Goal: Transaction & Acquisition: Purchase product/service

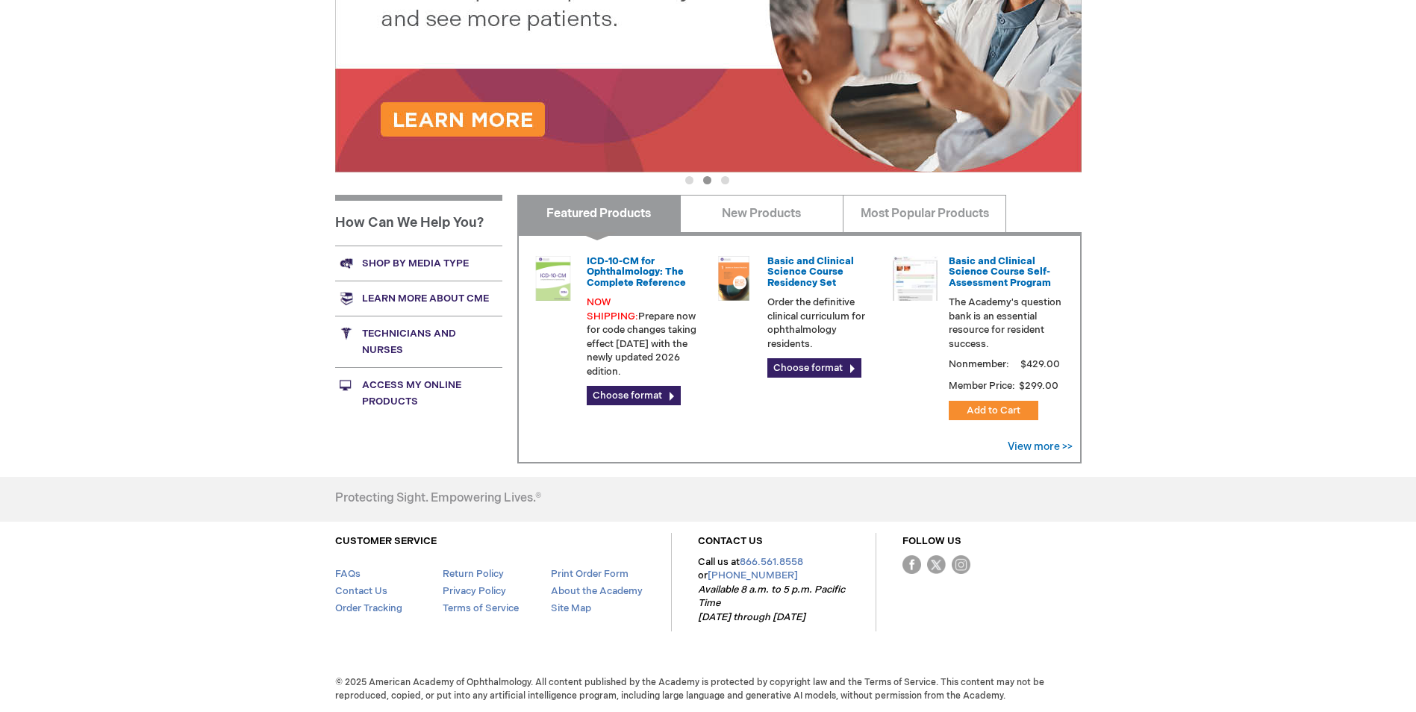
scroll to position [410, 0]
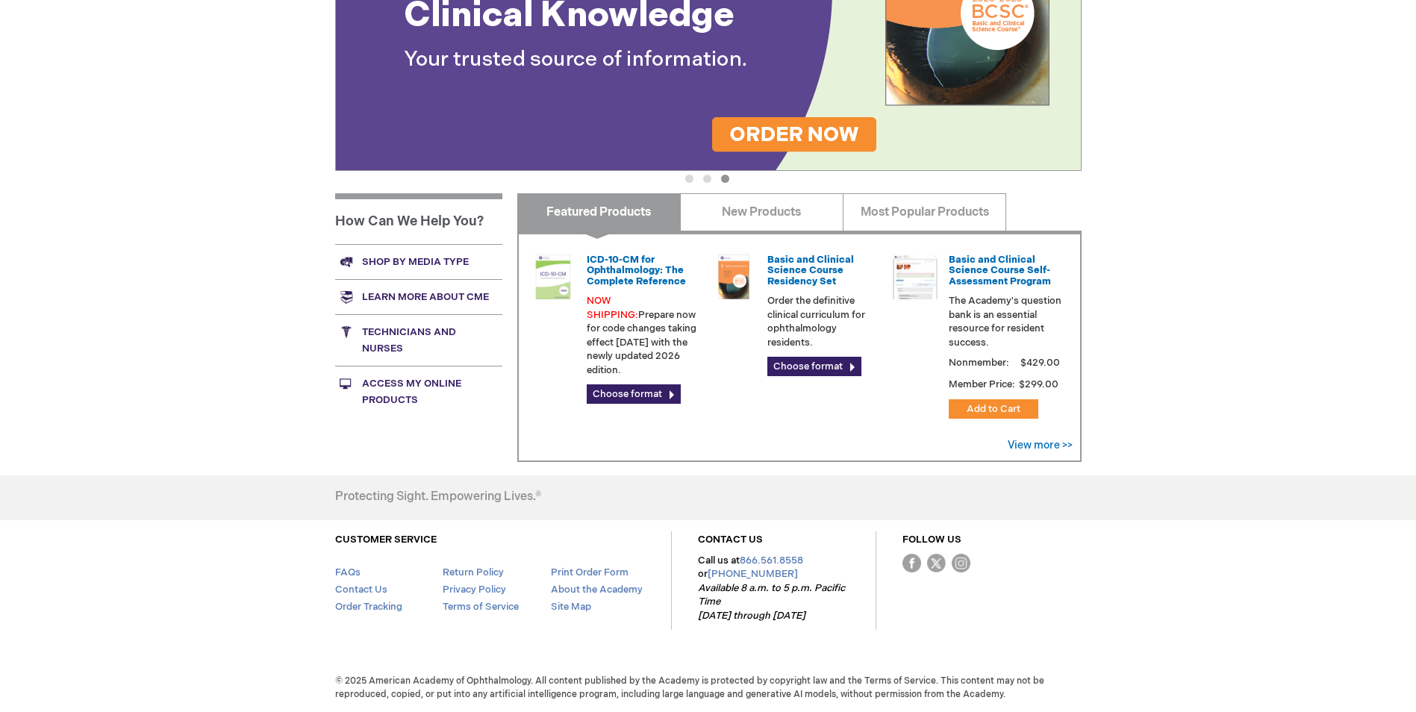
click at [431, 254] on link "Shop by media type" at bounding box center [418, 261] width 167 height 35
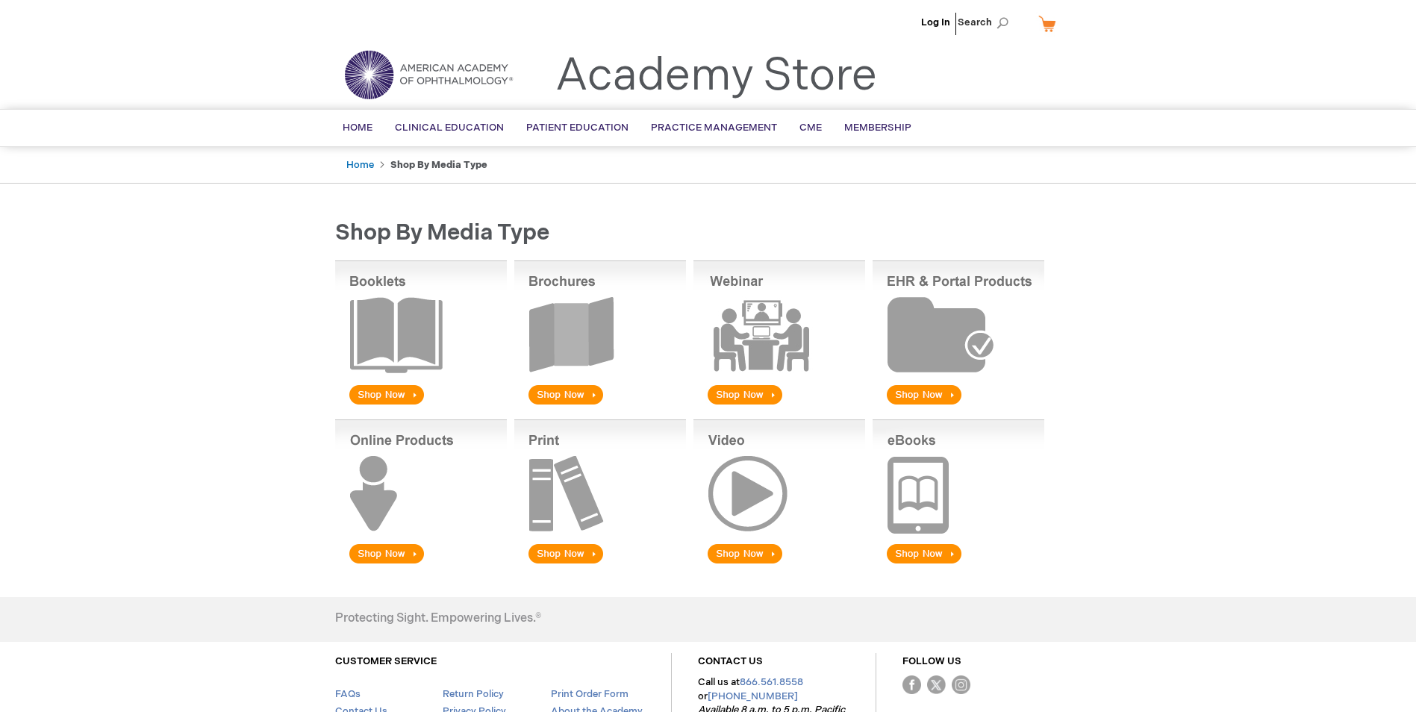
click at [567, 333] on img at bounding box center [600, 333] width 172 height 147
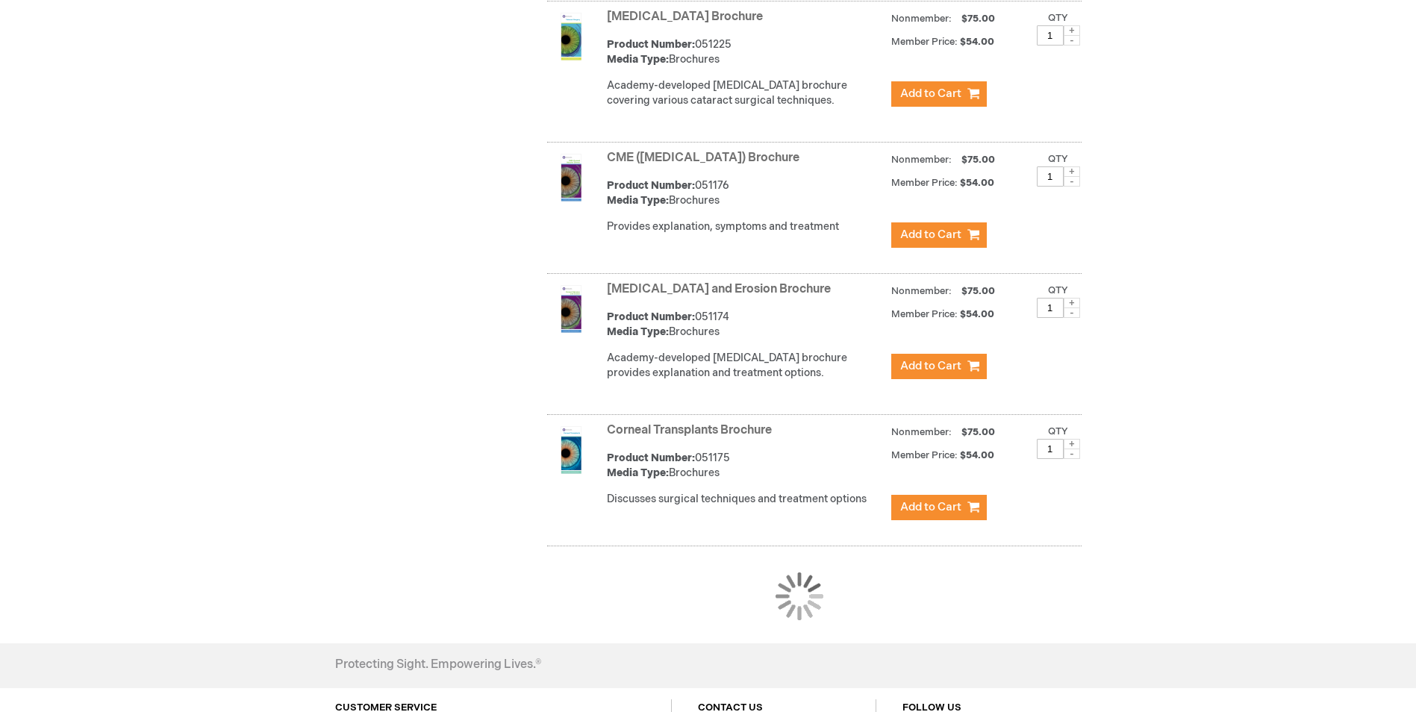
scroll to position [1269, 0]
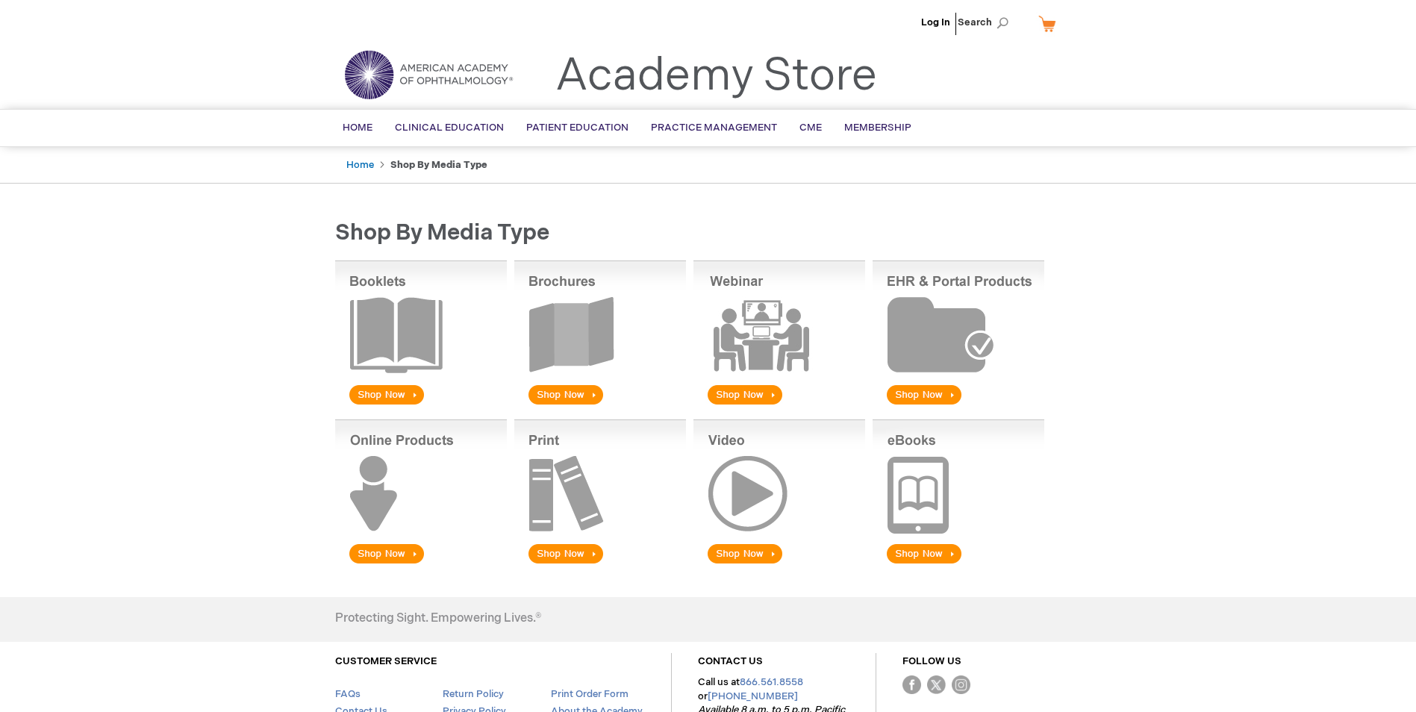
click at [565, 393] on img at bounding box center [600, 333] width 172 height 147
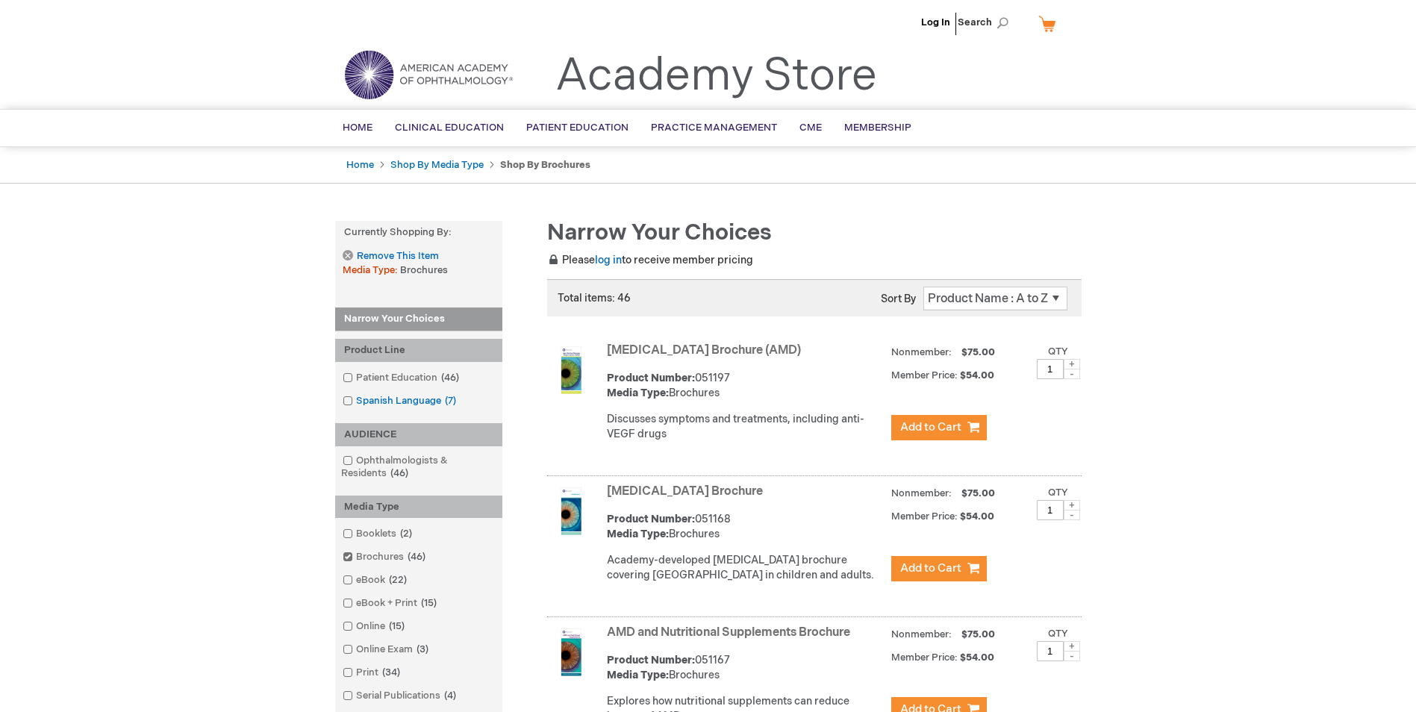
click at [356, 400] on span at bounding box center [356, 401] width 0 height 12
